Goal: Task Accomplishment & Management: Complete application form

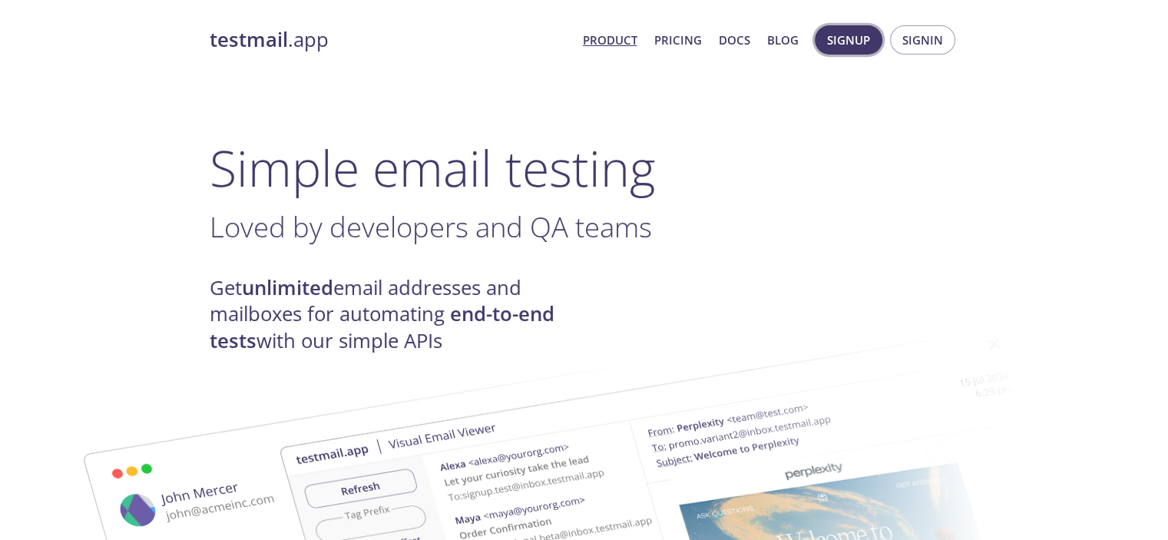
click at [822, 45] on button "Signup" at bounding box center [848, 39] width 68 height 29
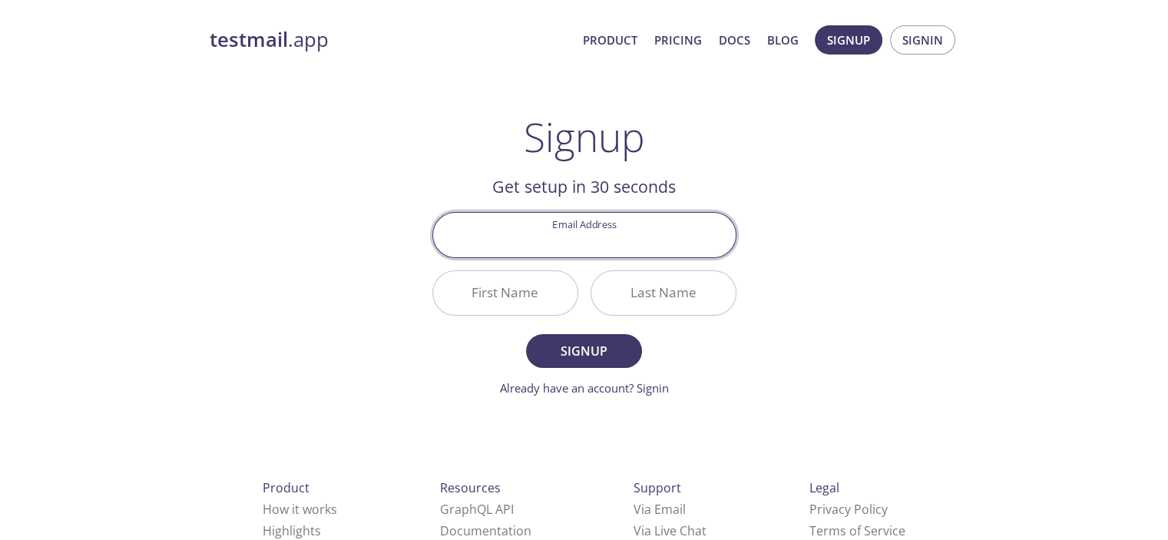
type input "1ann~zsoe2og"
type input "[EMAIL_ADDRESS][DOMAIN_NAME]"
click at [593, 349] on span "Signup" at bounding box center [583, 350] width 81 height 21
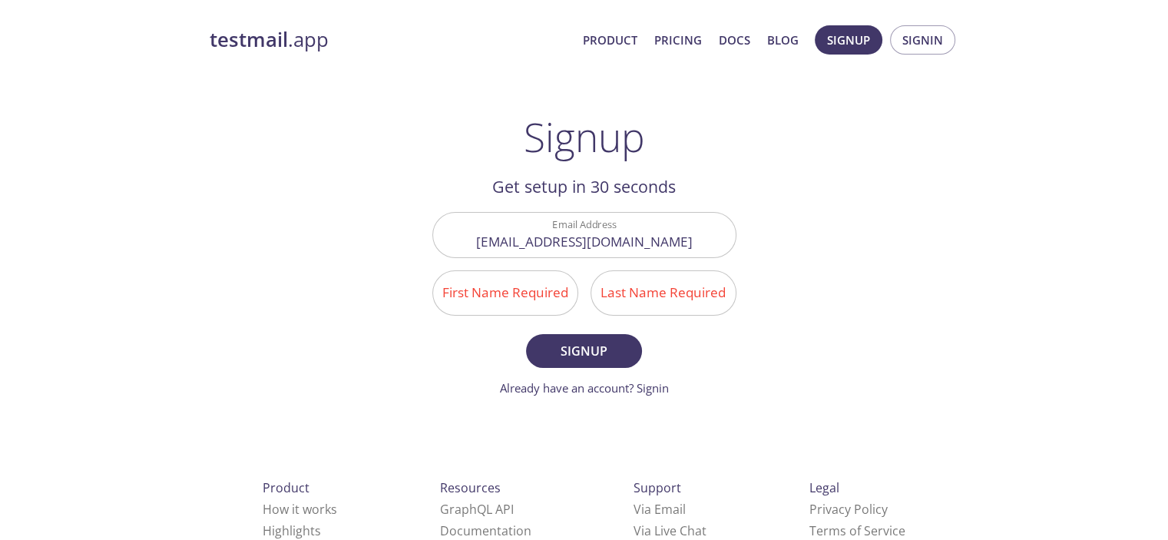
click at [525, 294] on input "First Name Required" at bounding box center [505, 293] width 144 height 44
type input "Dmitrij"
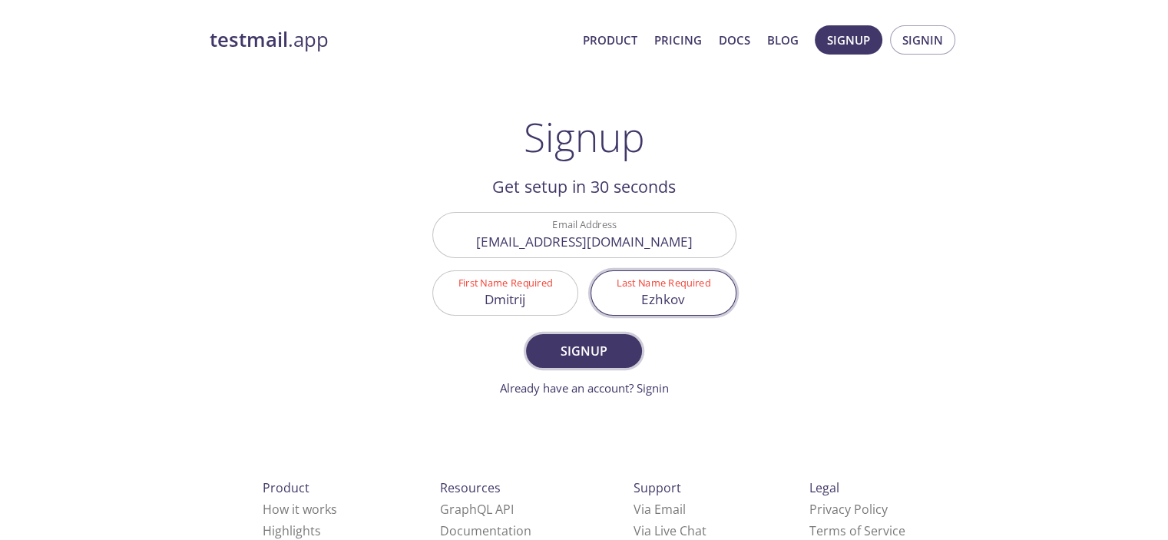
type input "Ezhkov"
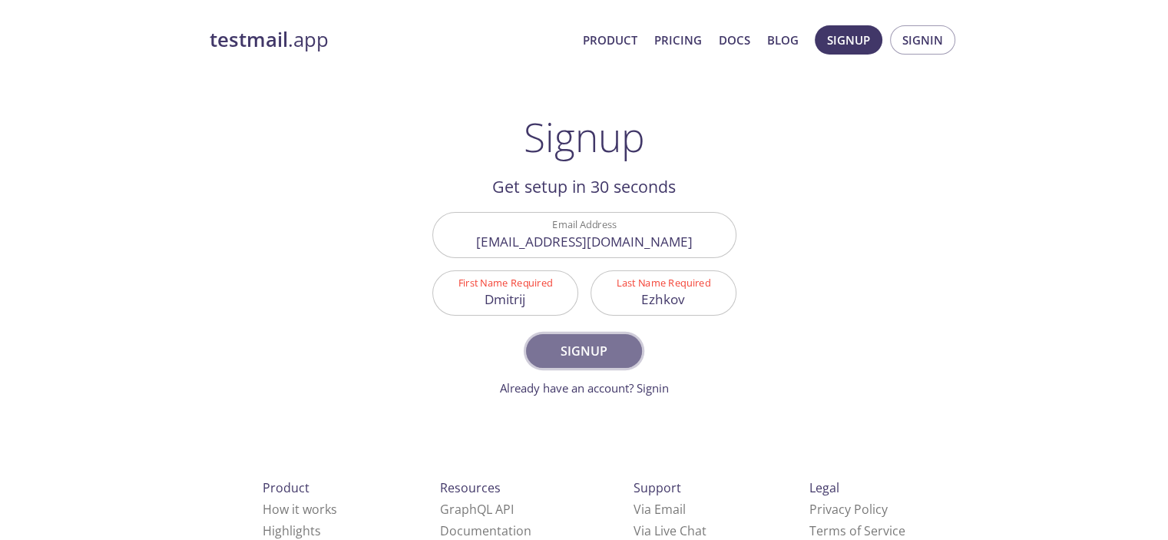
click at [568, 355] on span "Signup" at bounding box center [583, 350] width 81 height 21
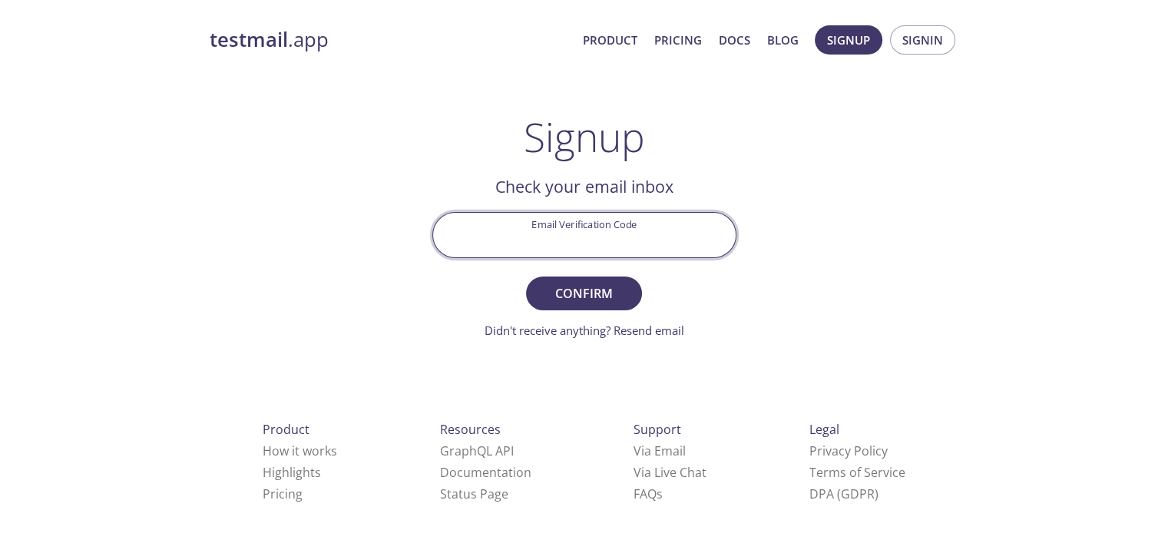
click at [555, 226] on input "Email Verification Code" at bounding box center [584, 235] width 302 height 44
paste input "9RWJT94"
type input "9RWJT94"
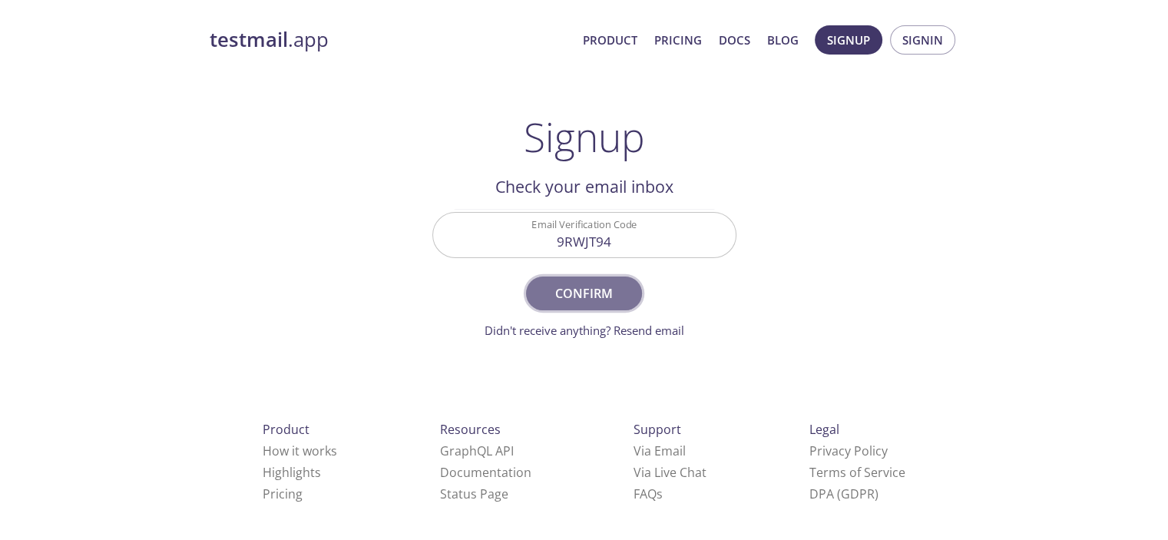
click at [573, 286] on span "Confirm" at bounding box center [583, 292] width 81 height 21
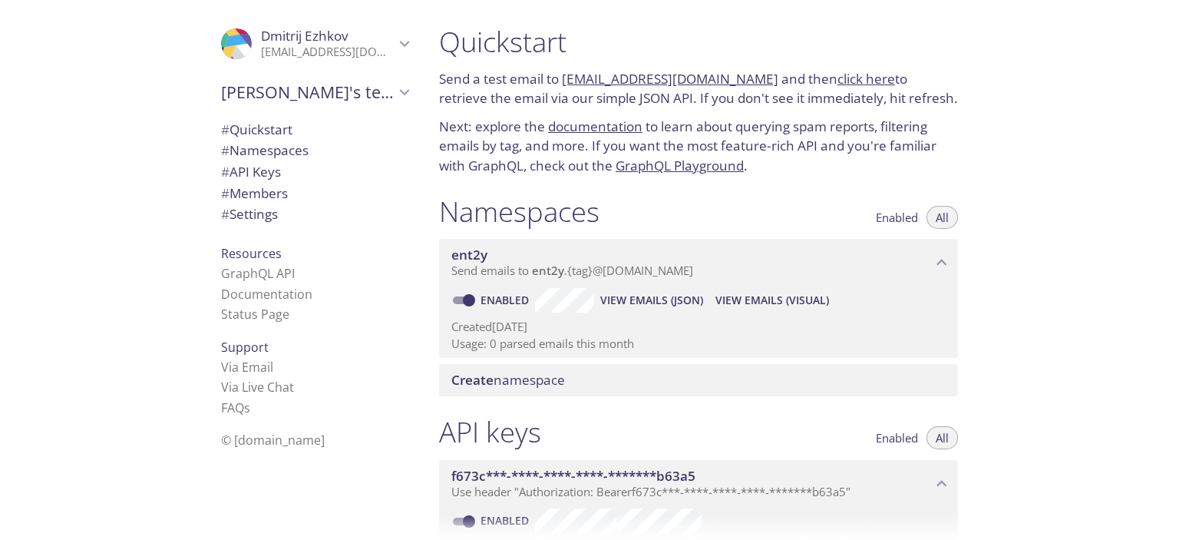
click at [838, 82] on link "click here" at bounding box center [867, 79] width 58 height 18
click at [274, 213] on span "# Settings" at bounding box center [314, 214] width 187 height 20
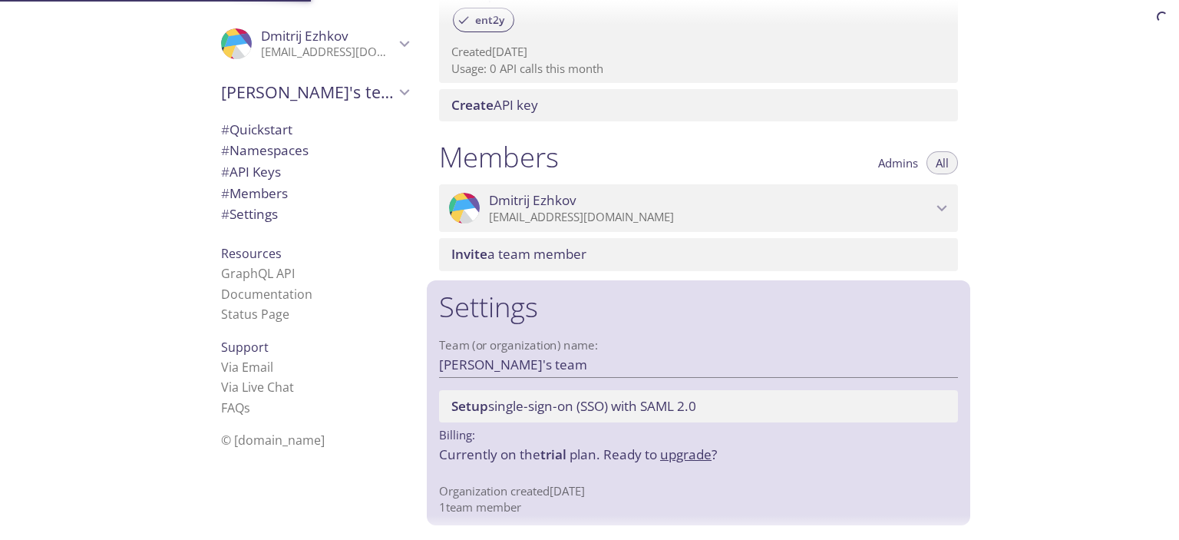
scroll to position [552, 0]
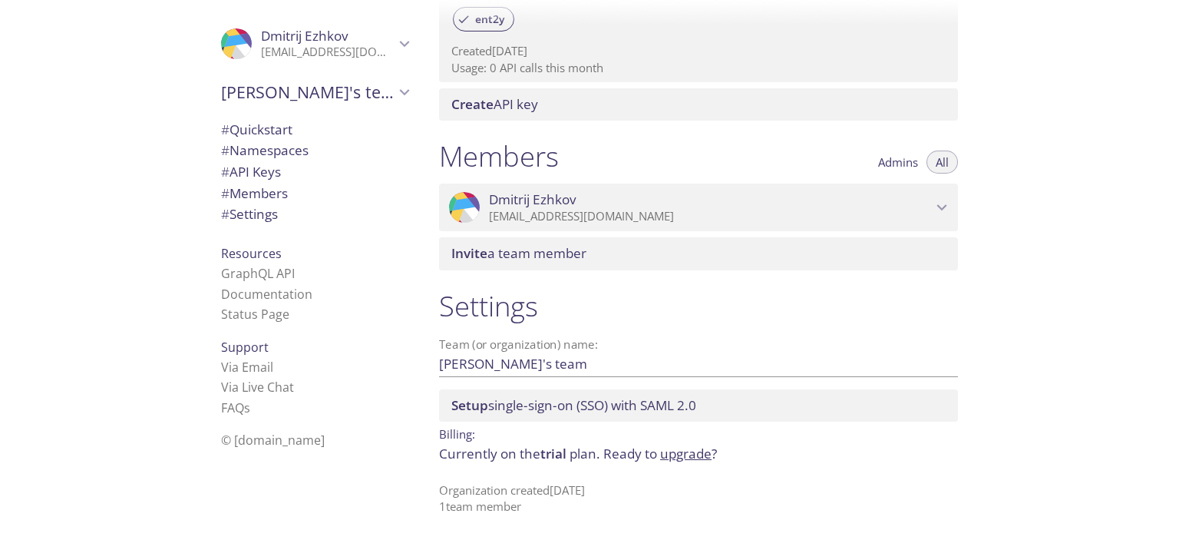
click at [245, 174] on span "# API Keys" at bounding box center [251, 172] width 60 height 18
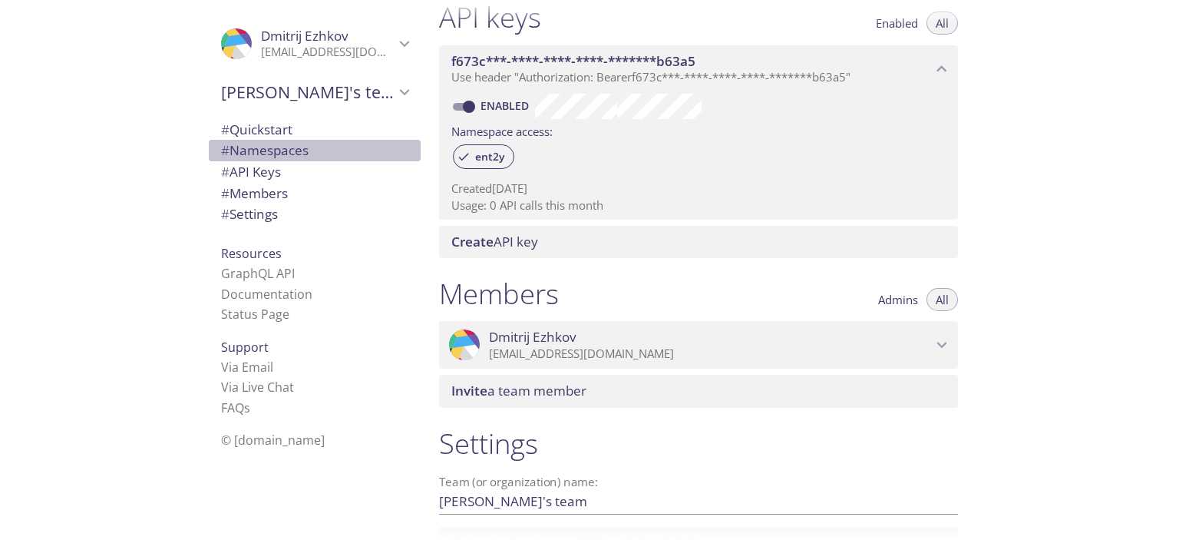
click at [270, 150] on span "# Namespaces" at bounding box center [265, 150] width 88 height 18
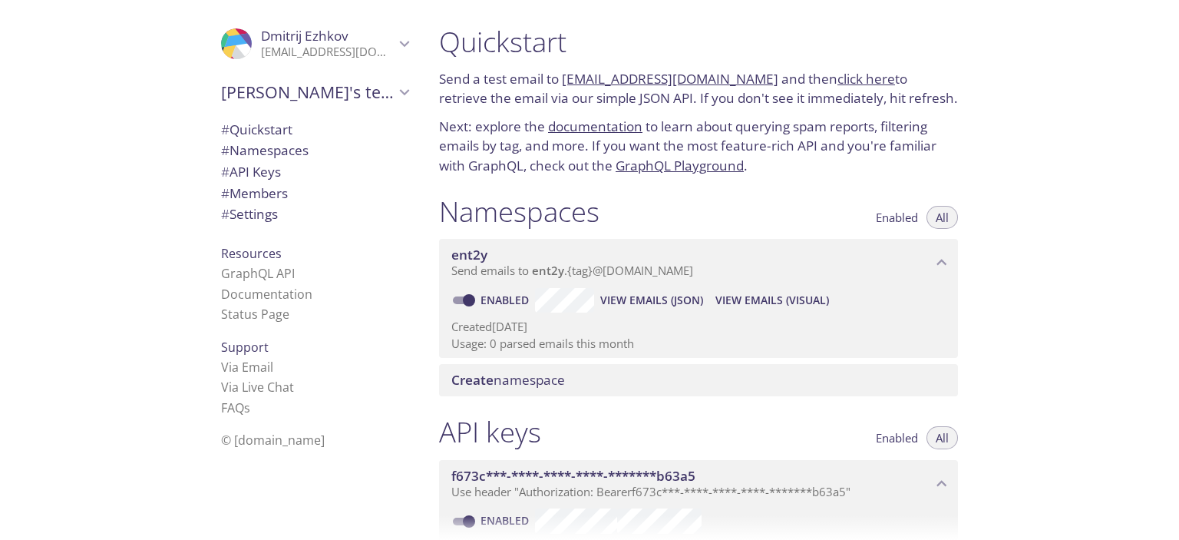
click at [524, 377] on span "Create namespace" at bounding box center [508, 380] width 114 height 18
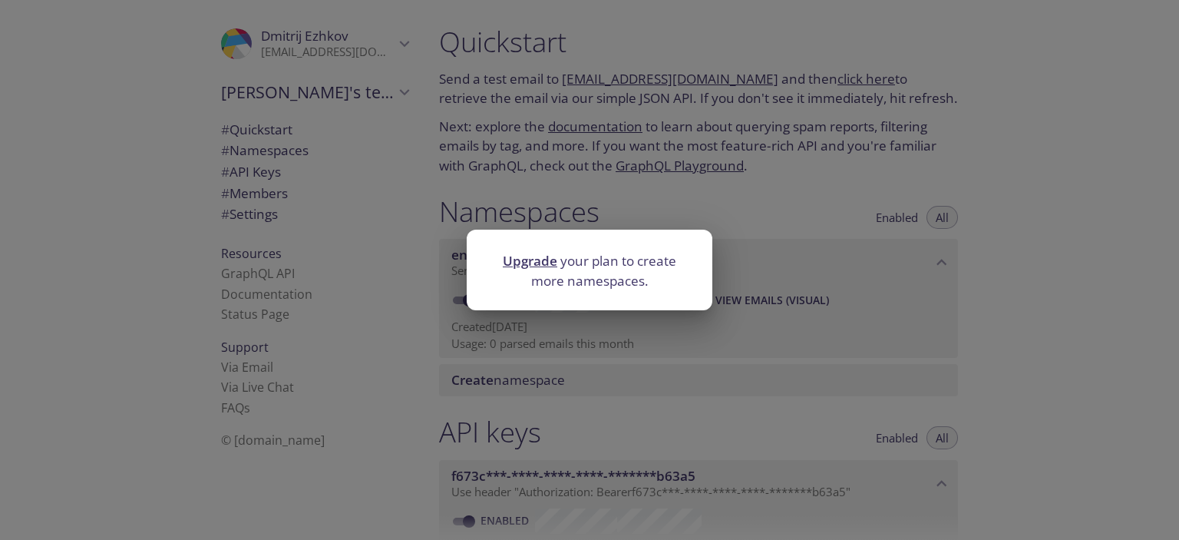
click at [415, 349] on div "Upgrade your plan to create more namespaces." at bounding box center [589, 270] width 1179 height 540
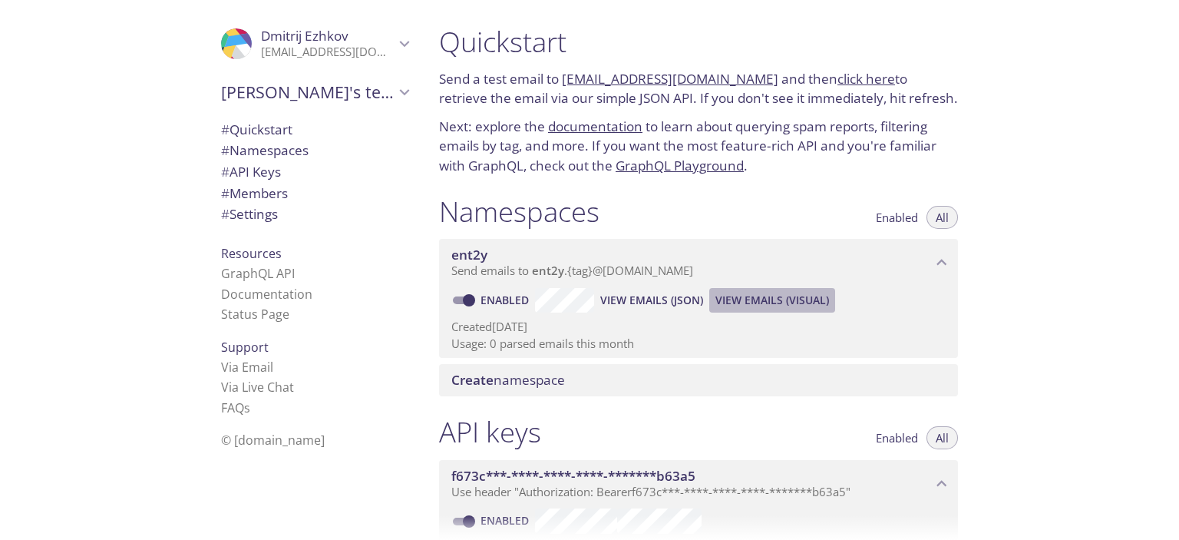
click at [791, 299] on span "View Emails (Visual)" at bounding box center [772, 300] width 114 height 18
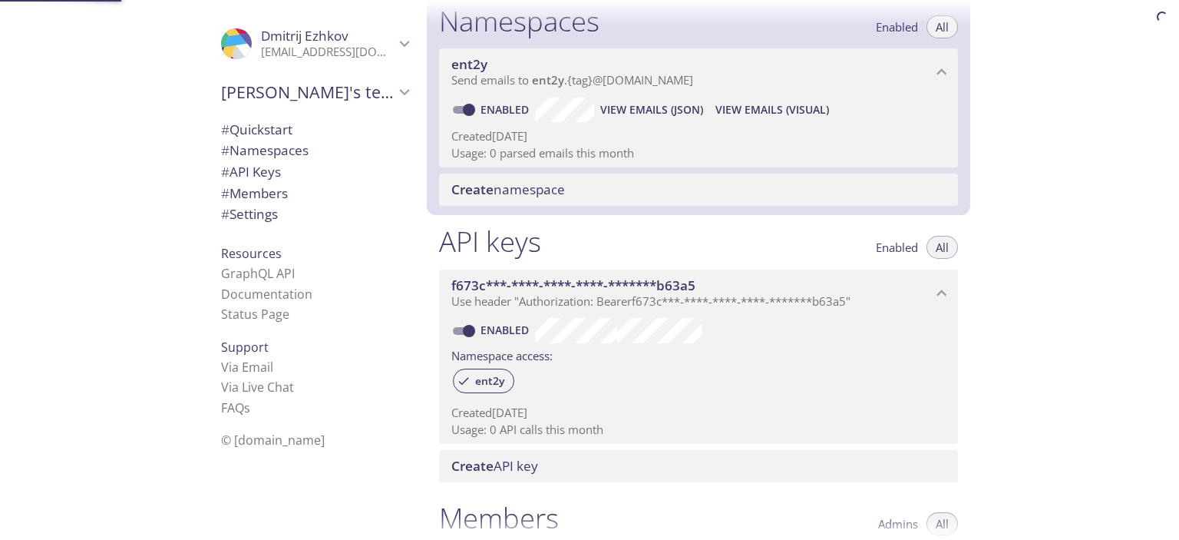
scroll to position [193, 0]
